Goal: Navigation & Orientation: Find specific page/section

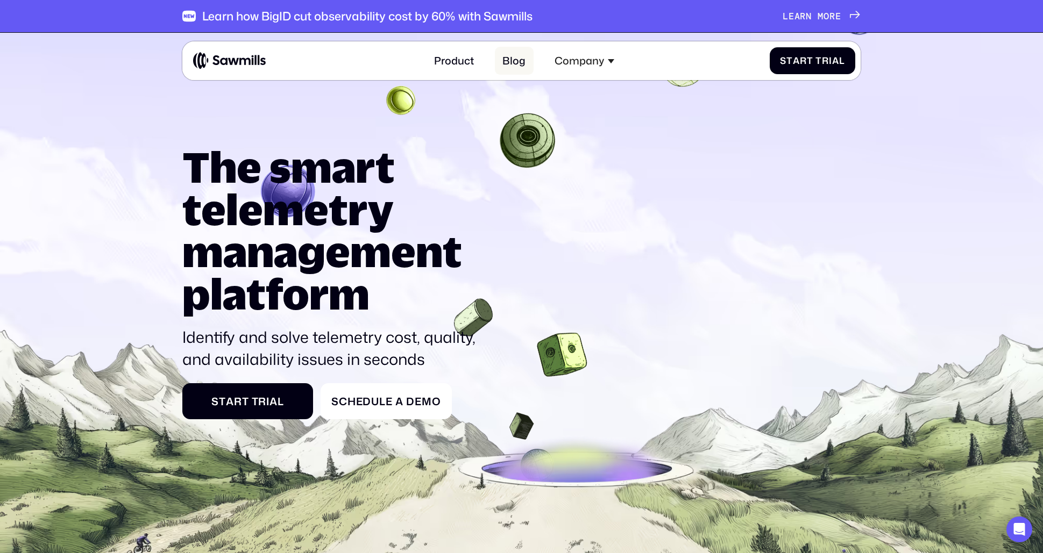
click at [504, 59] on link "Blog" at bounding box center [514, 61] width 39 height 28
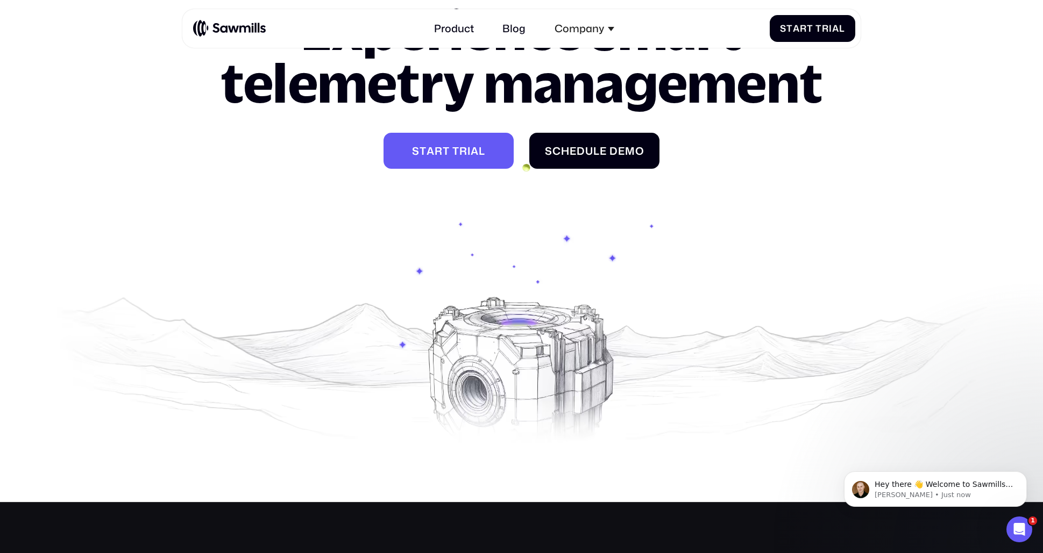
scroll to position [2009, 0]
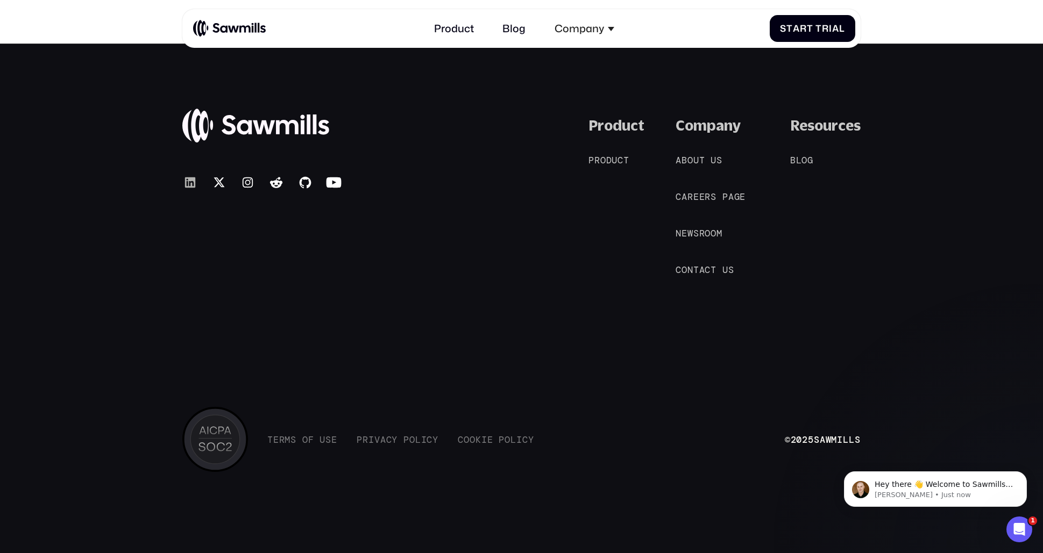
click at [188, 182] on icon at bounding box center [190, 183] width 16 height 16
